Goal: Check status: Check status

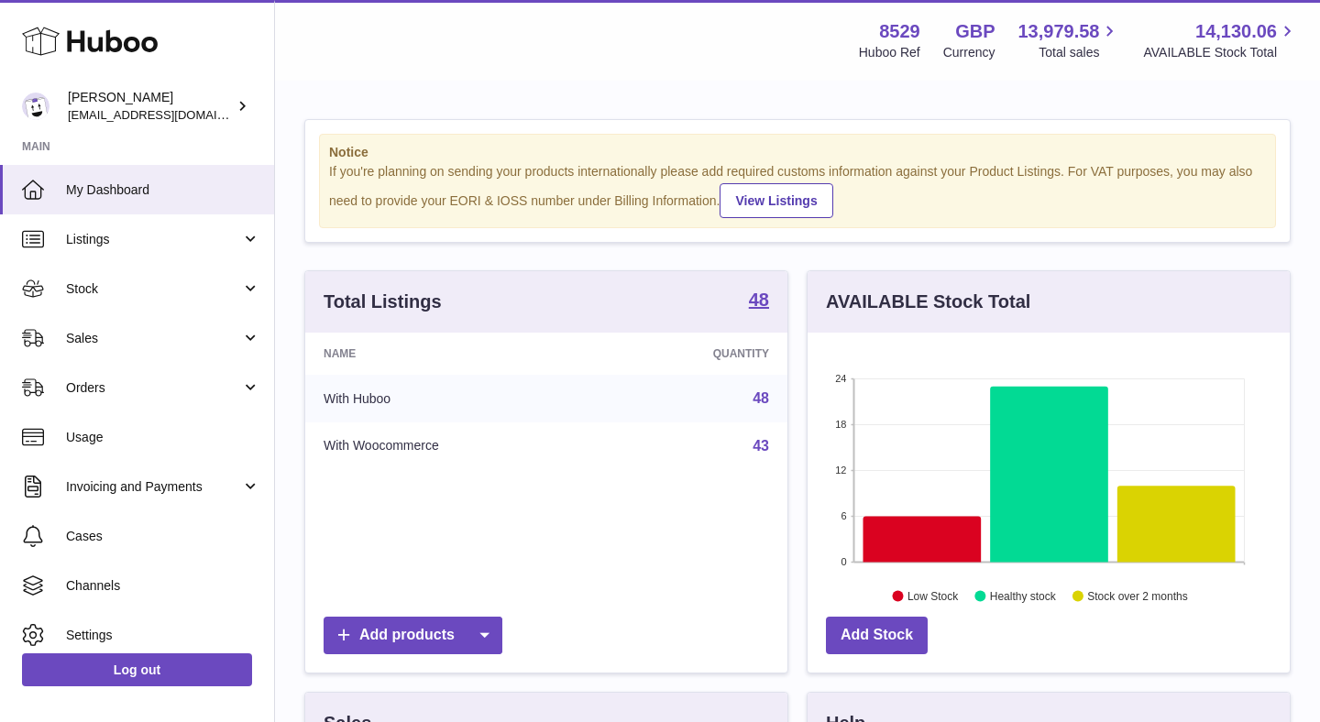
scroll to position [286, 482]
click at [192, 243] on span "Listings" at bounding box center [153, 239] width 175 height 17
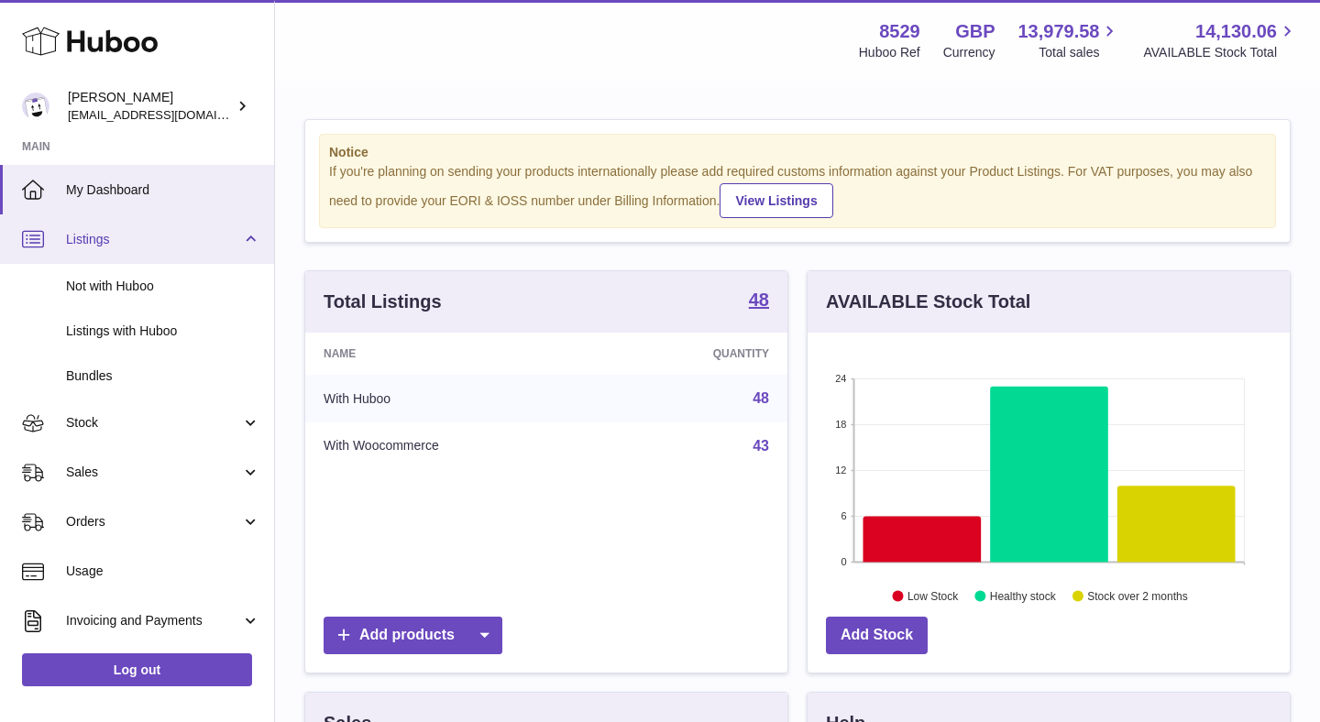
click at [190, 242] on span "Listings" at bounding box center [153, 239] width 175 height 17
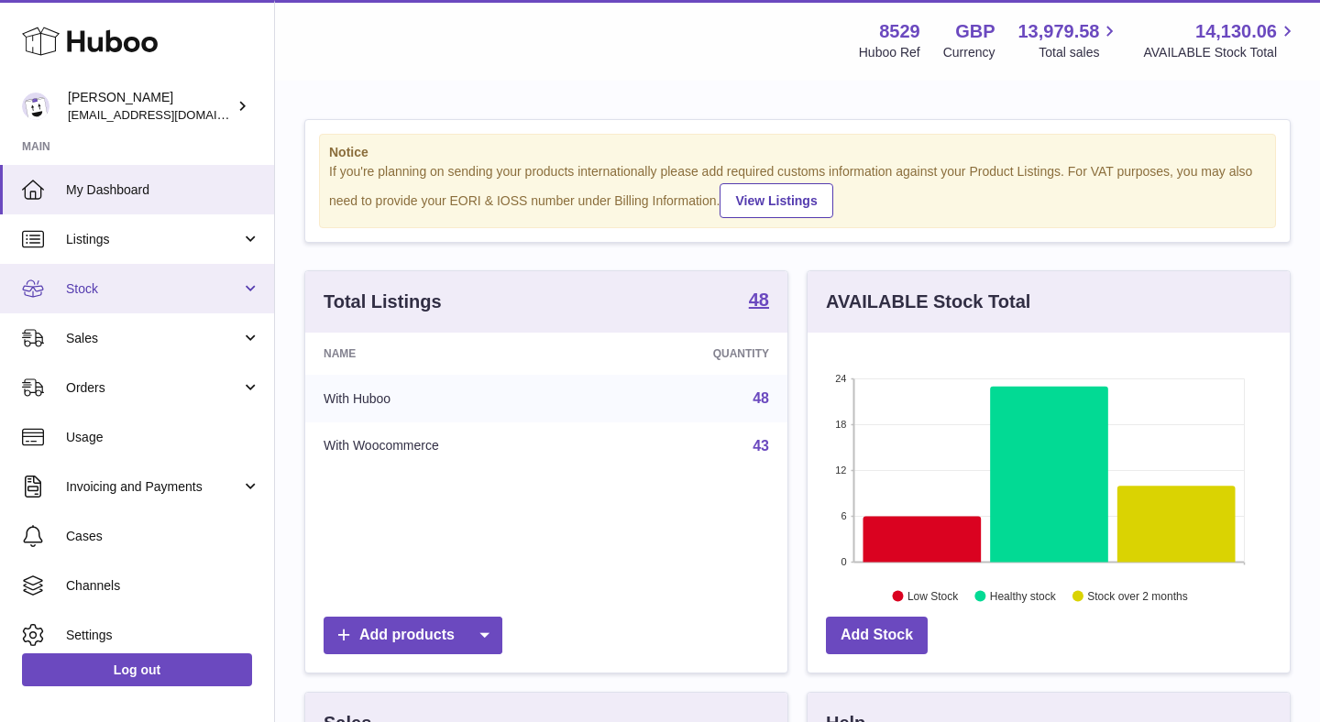
click at [185, 301] on link "Stock" at bounding box center [137, 289] width 274 height 50
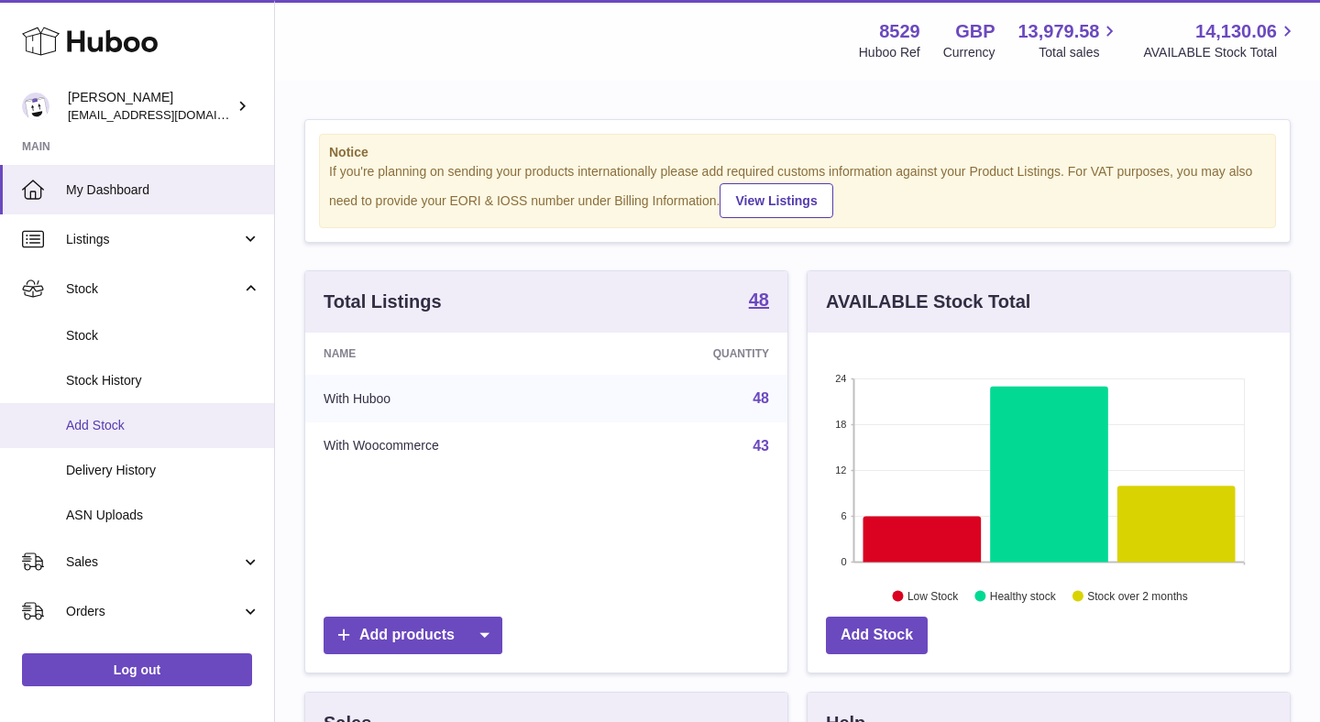
click at [162, 427] on span "Add Stock" at bounding box center [163, 425] width 194 height 17
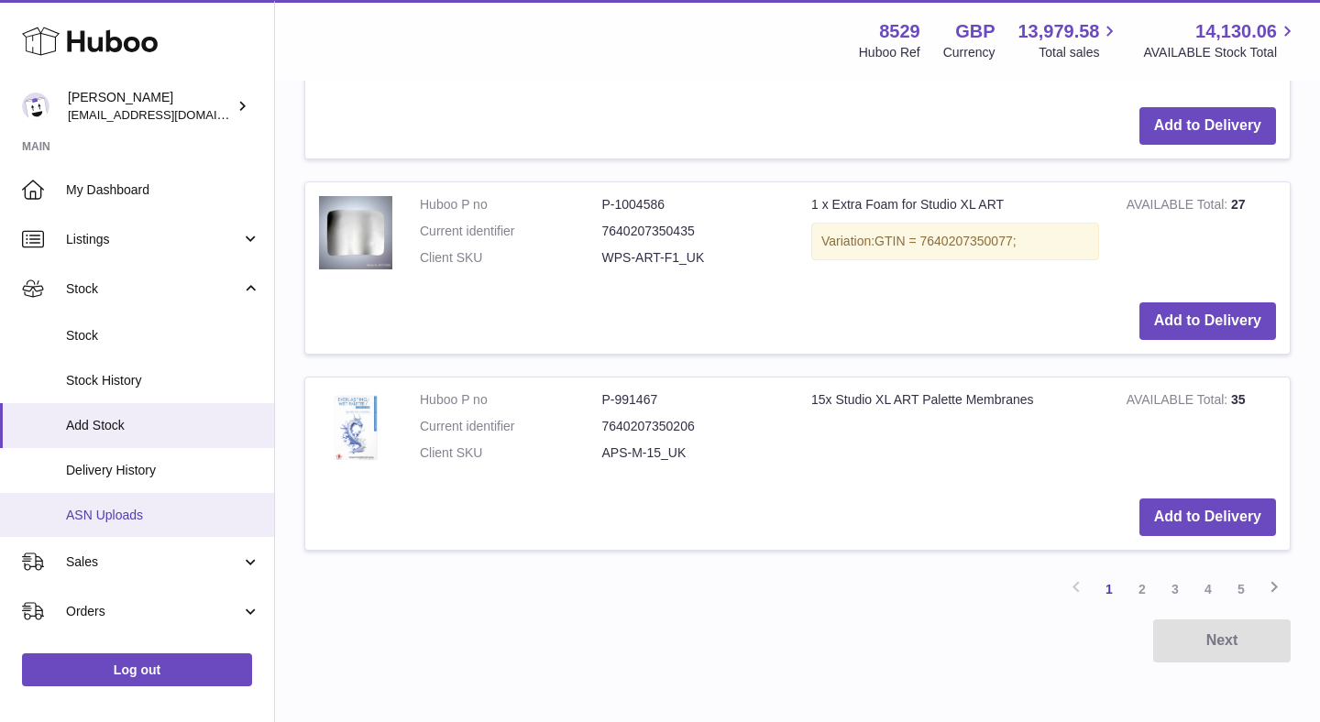
scroll to position [107, 0]
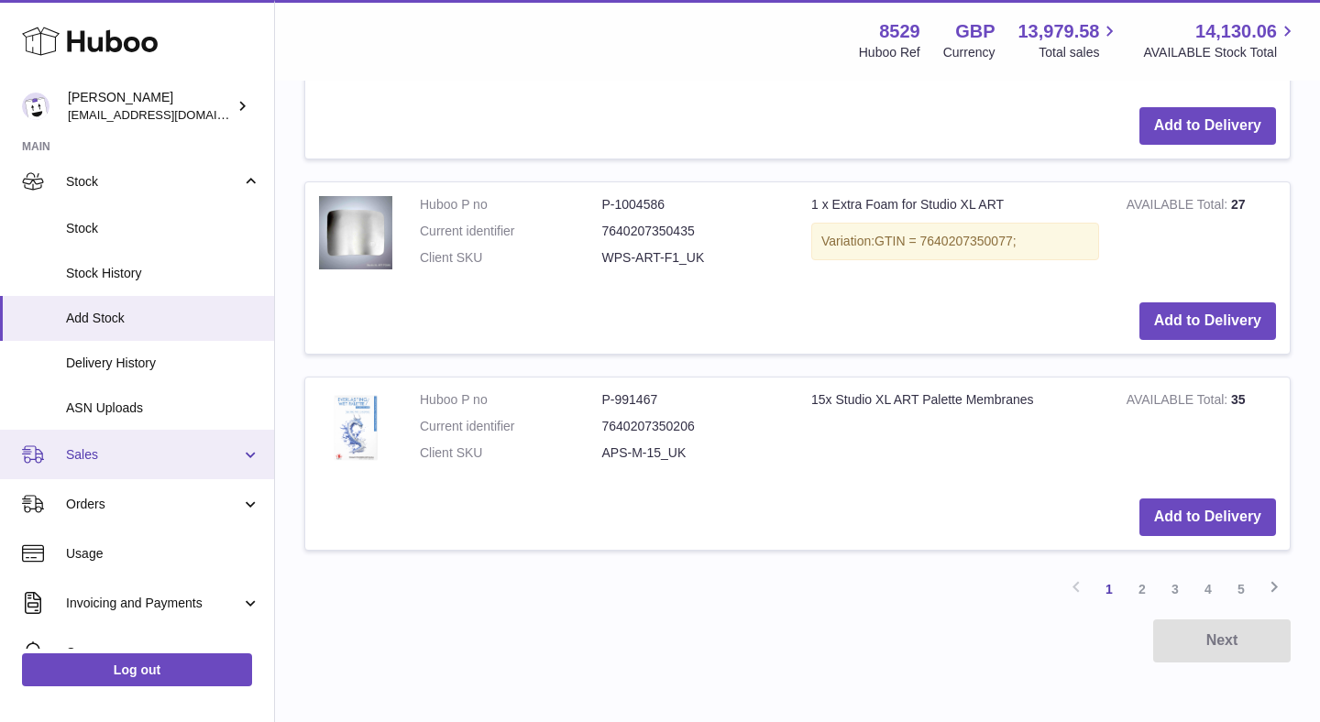
click at [116, 472] on link "Sales" at bounding box center [137, 455] width 274 height 50
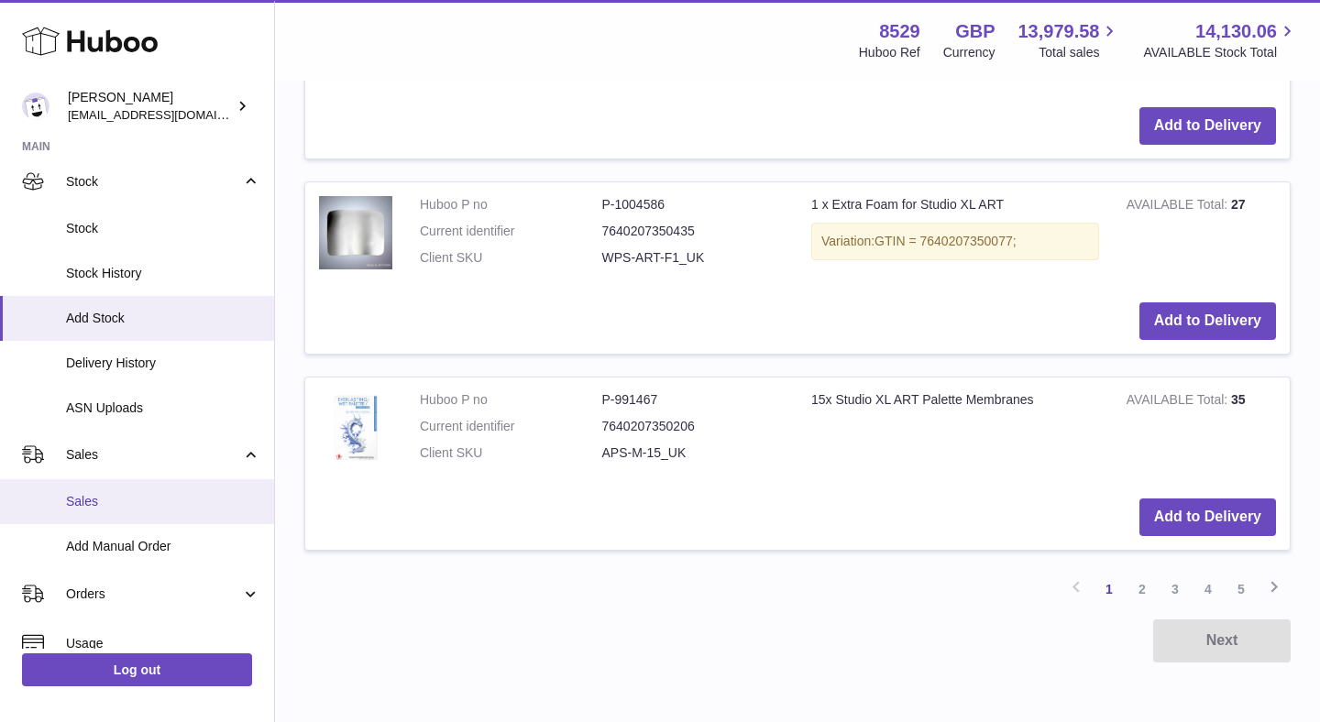
click at [188, 501] on span "Sales" at bounding box center [163, 501] width 194 height 17
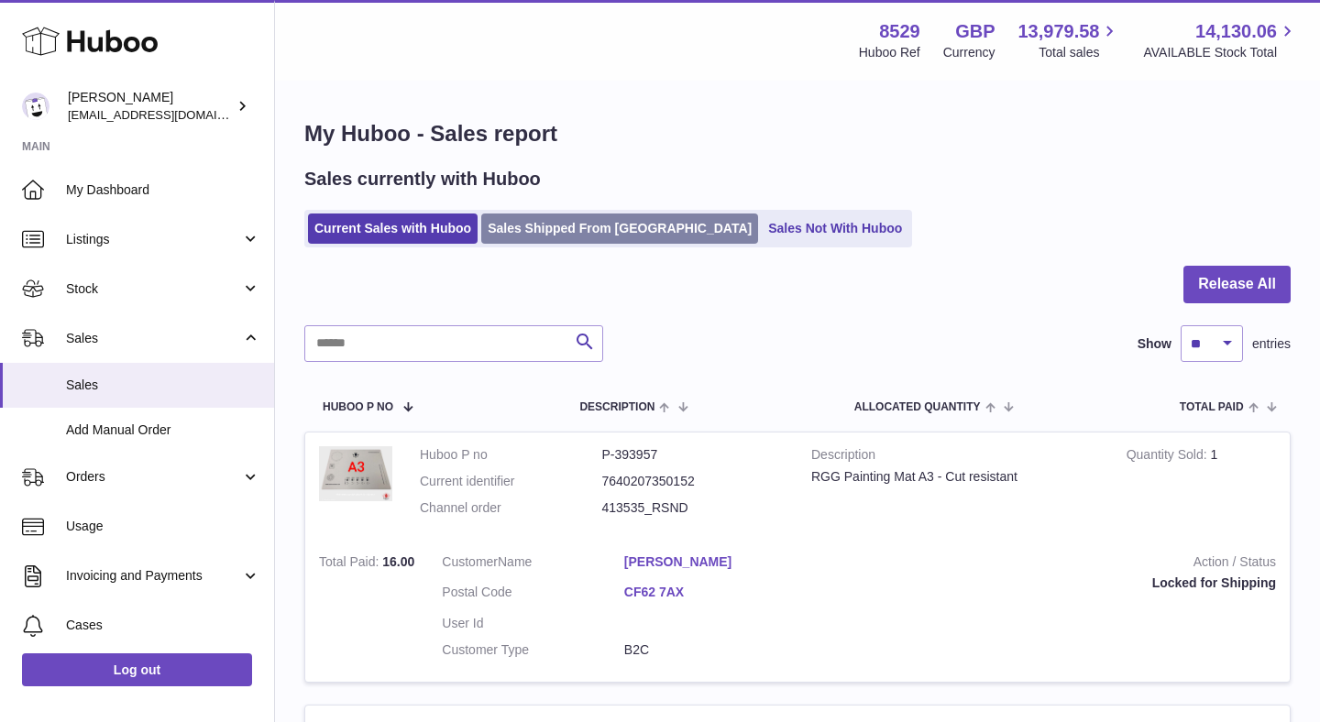
click at [524, 226] on link "Sales Shipped From Huboo" at bounding box center [619, 229] width 277 height 30
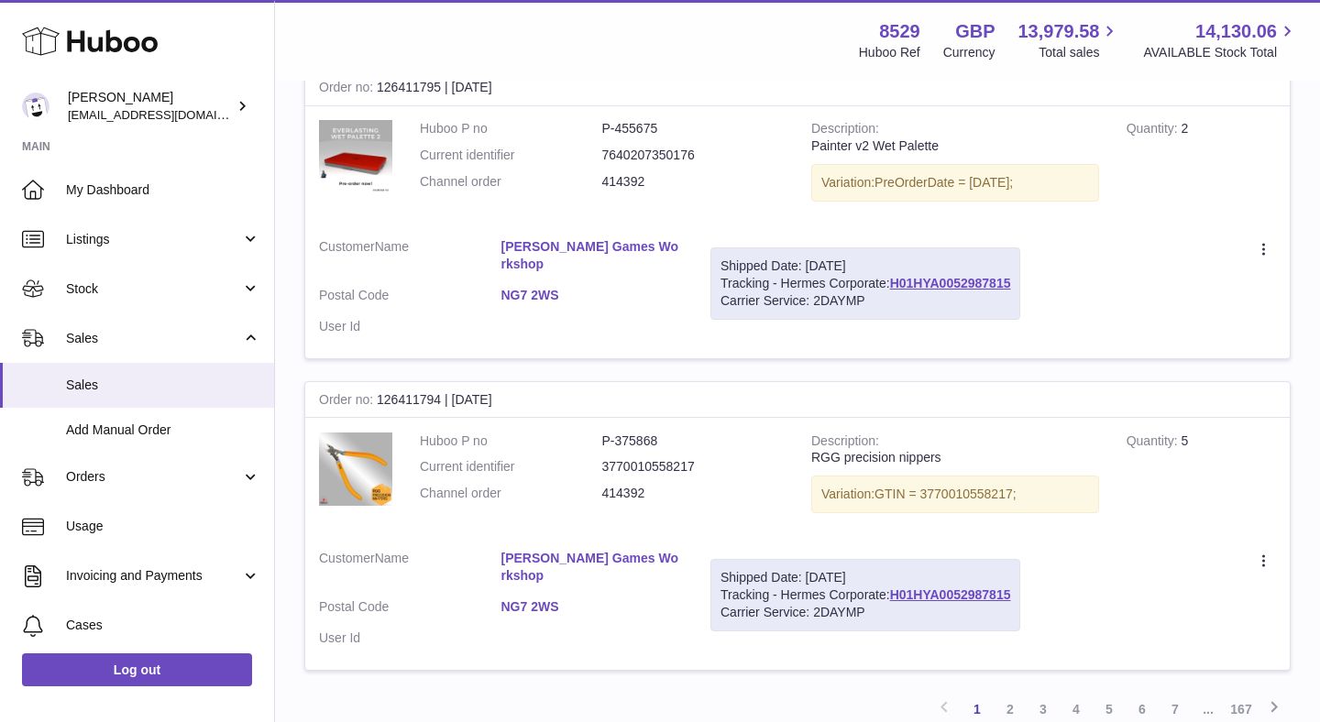
scroll to position [2875, 0]
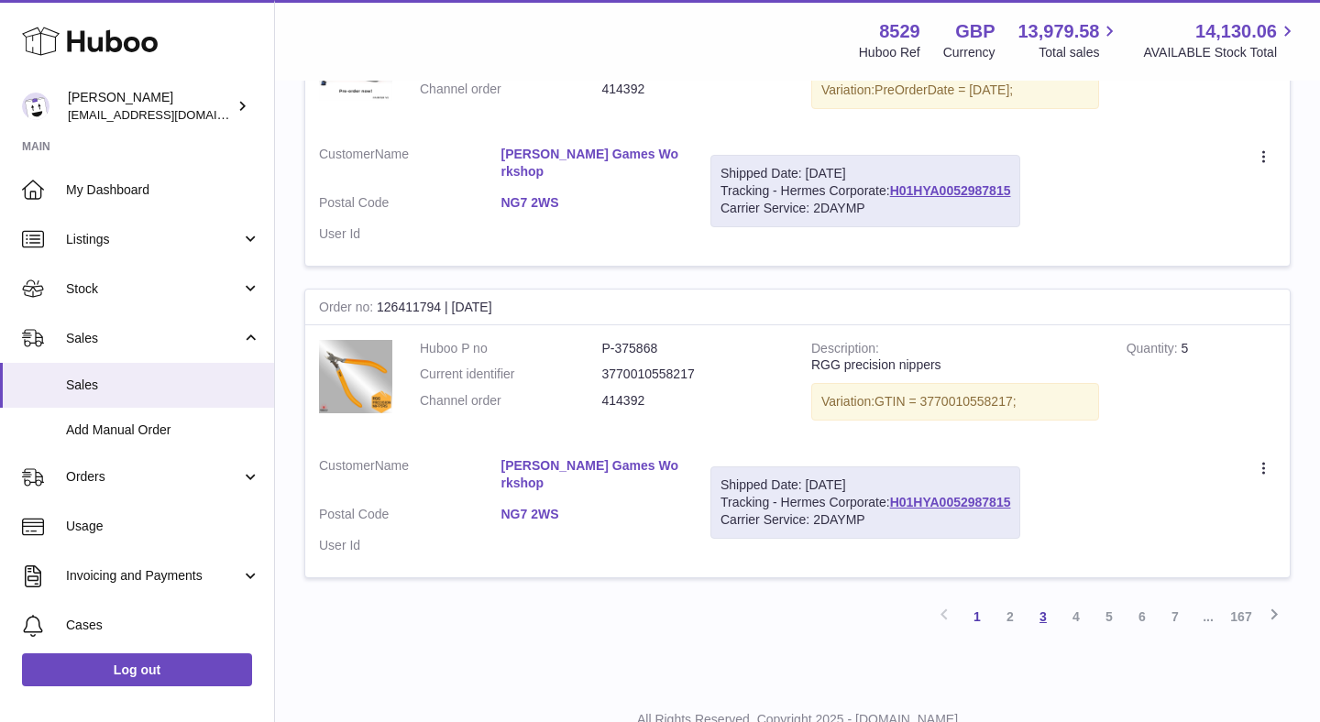
click at [1042, 600] on link "3" at bounding box center [1043, 616] width 33 height 33
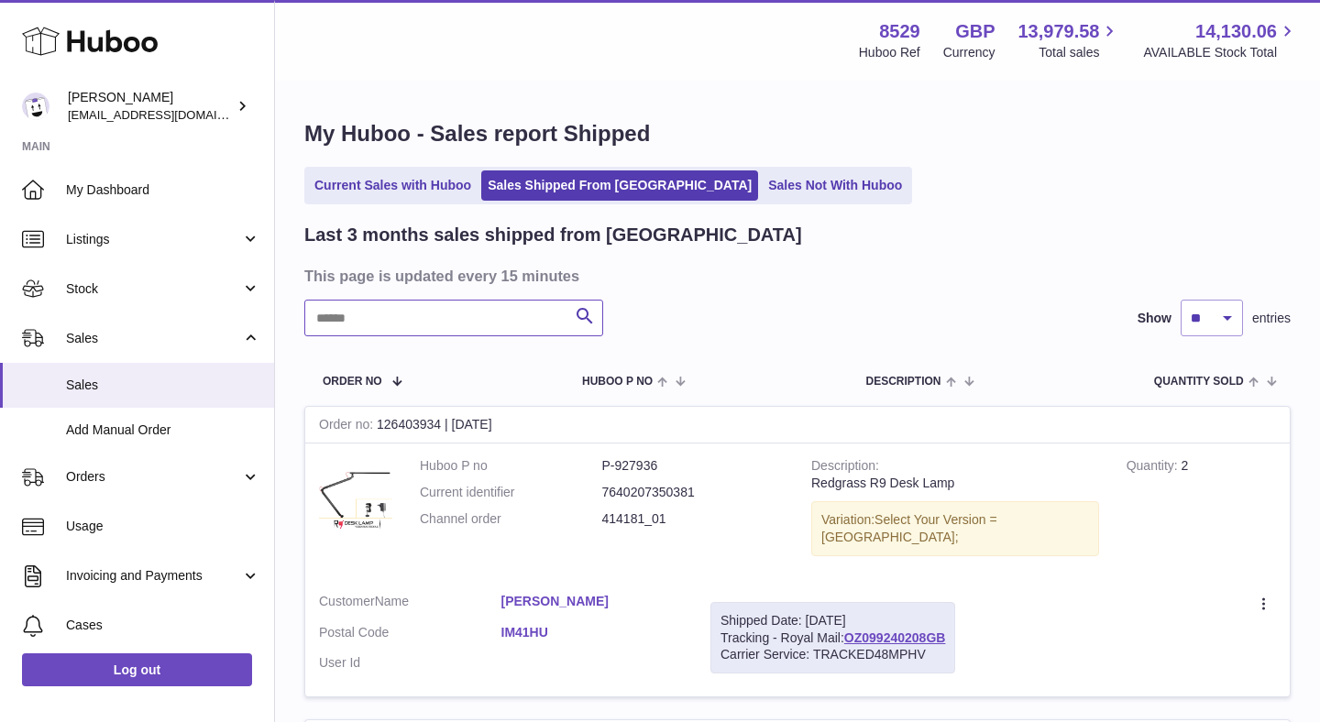
click at [528, 325] on input "text" at bounding box center [453, 318] width 299 height 37
paste input "**********"
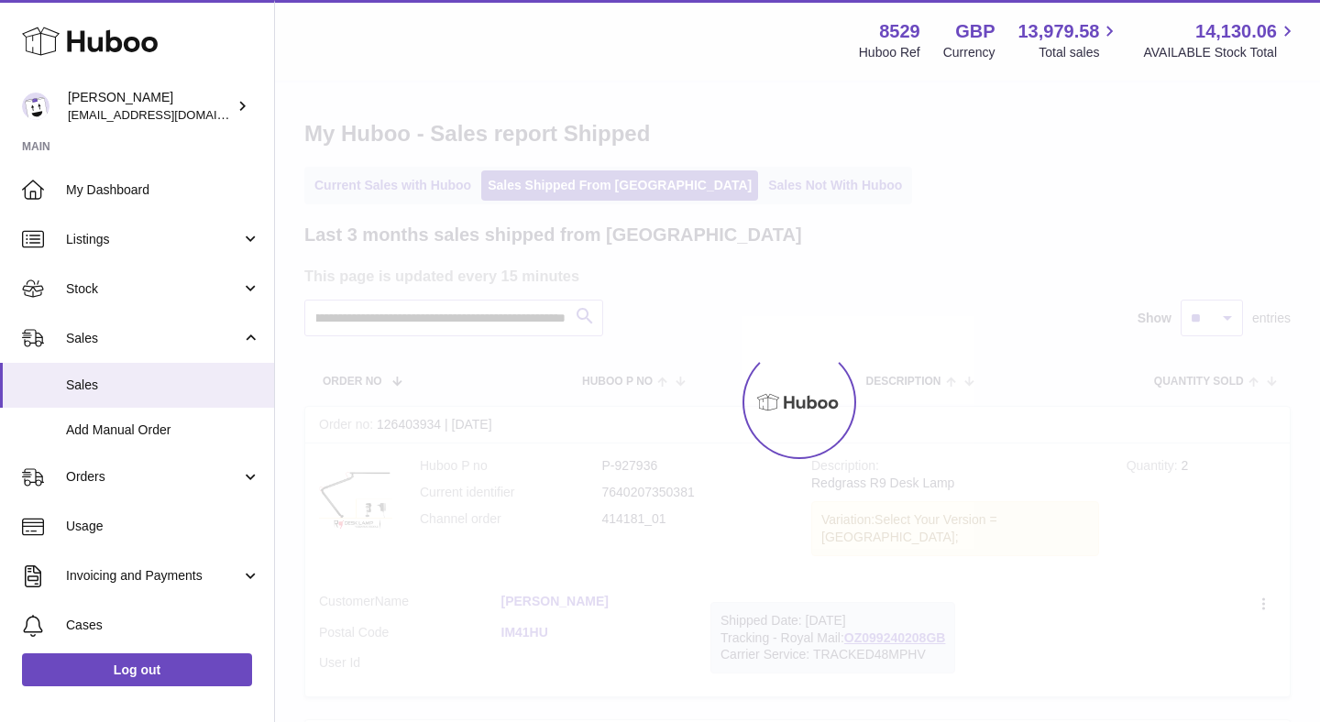
click at [464, 323] on div at bounding box center [797, 403] width 1045 height 640
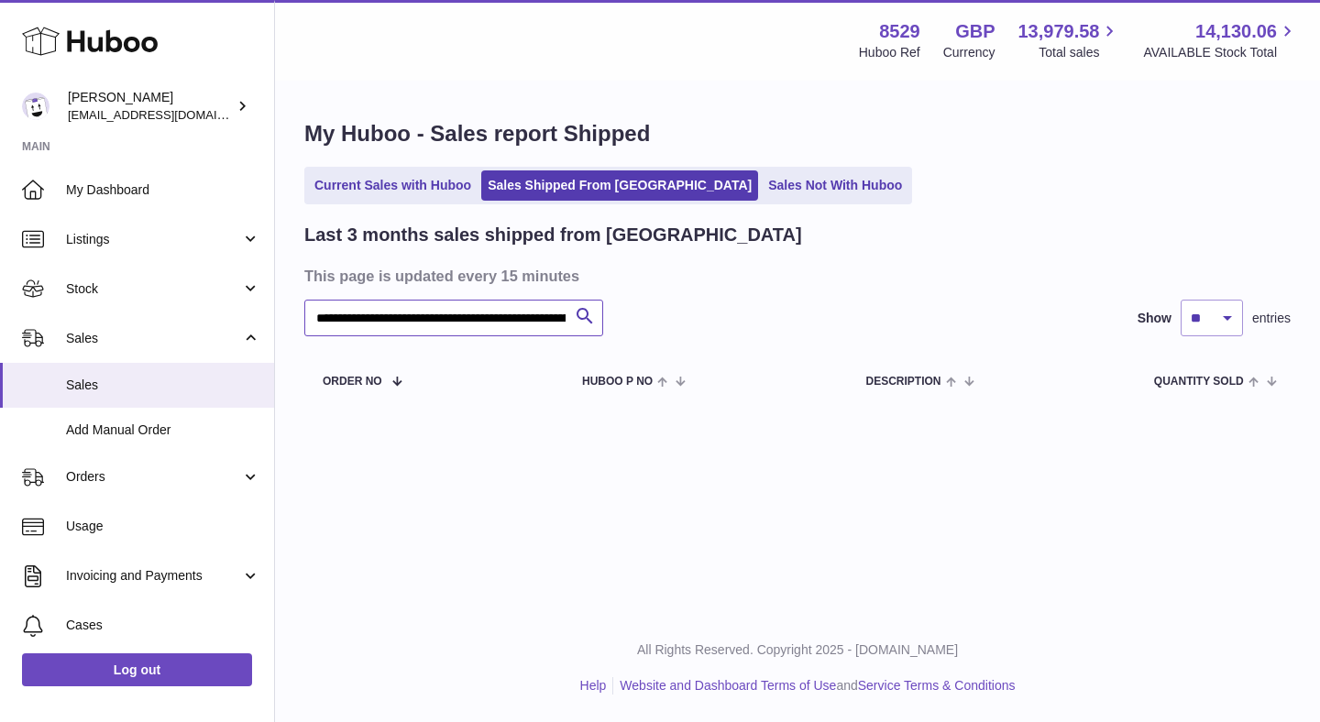
click at [464, 323] on input "**********" at bounding box center [453, 318] width 299 height 37
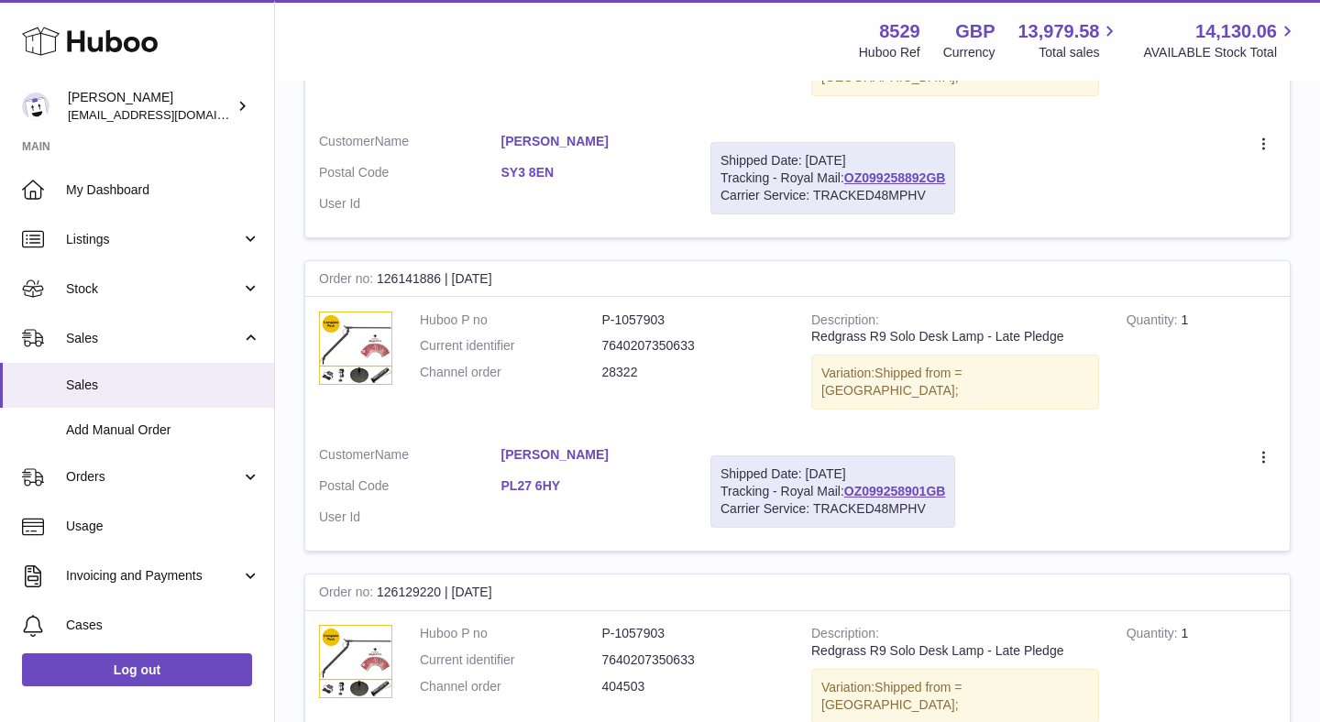
scroll to position [732, 0]
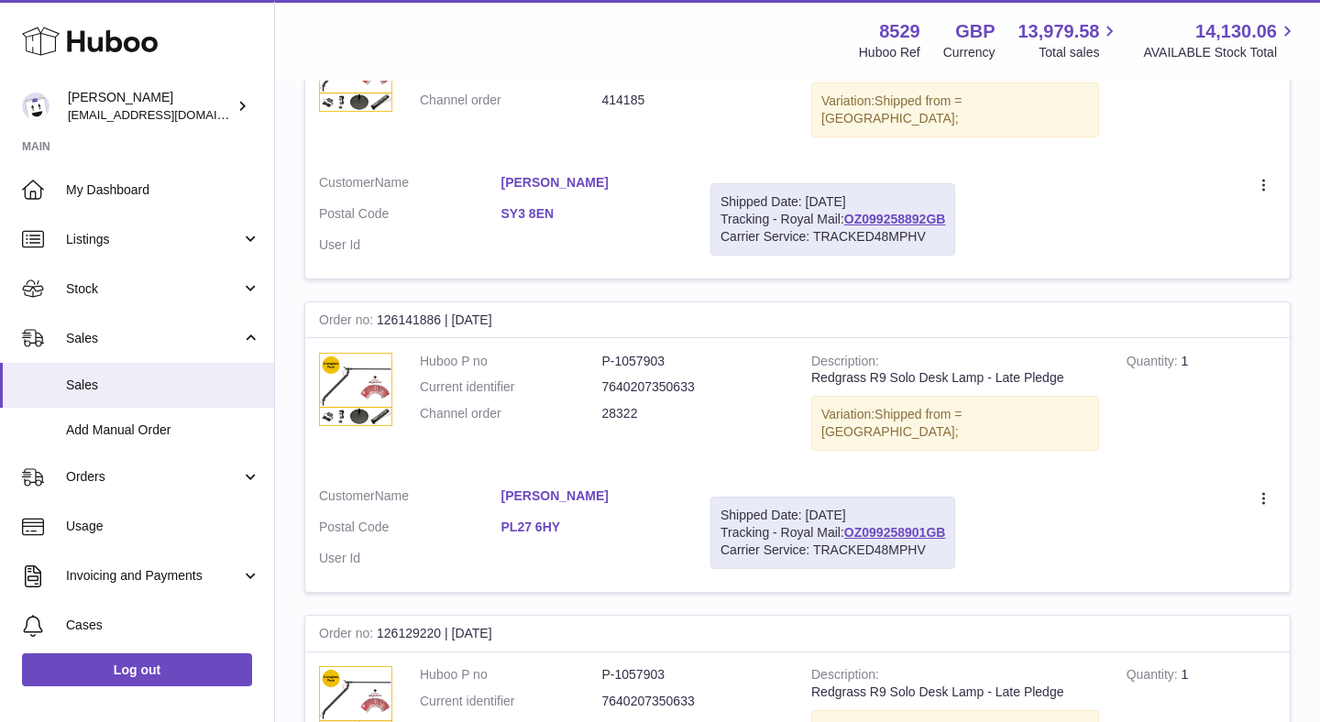
type input "****"
click at [617, 405] on dd "28322" at bounding box center [693, 413] width 182 height 17
copy dd "28322"
